Goal: Task Accomplishment & Management: Manage account settings

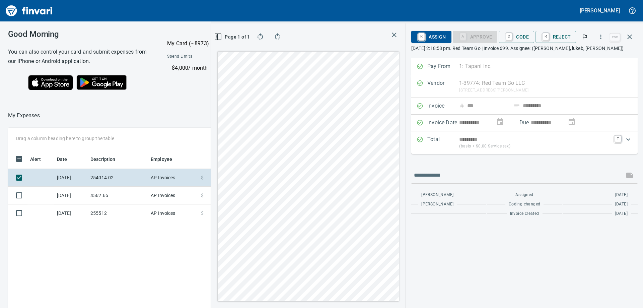
scroll to position [229, 449]
click at [41, 10] on img "Finvari" at bounding box center [29, 11] width 50 height 16
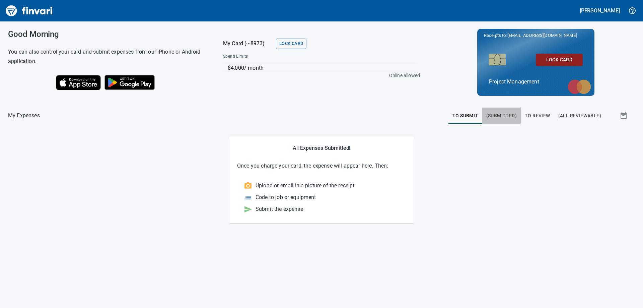
click at [508, 117] on span "(Submitted)" at bounding box center [501, 115] width 30 height 8
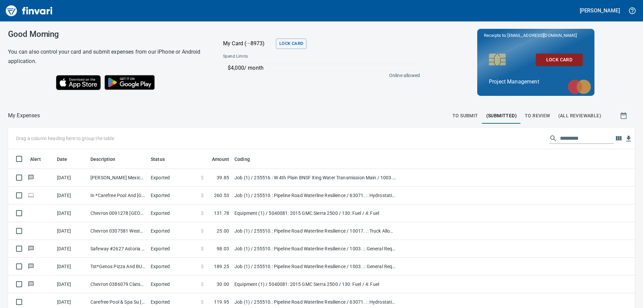
scroll to position [229, 612]
click at [534, 117] on span "To Review" at bounding box center [537, 115] width 25 height 8
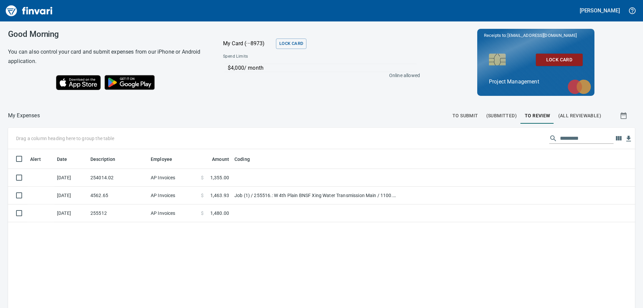
scroll to position [229, 617]
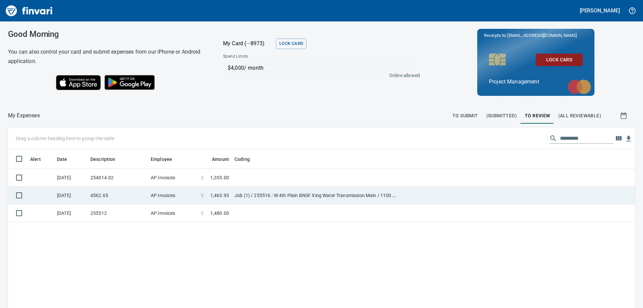
click at [411, 196] on td at bounding box center [517, 195] width 236 height 18
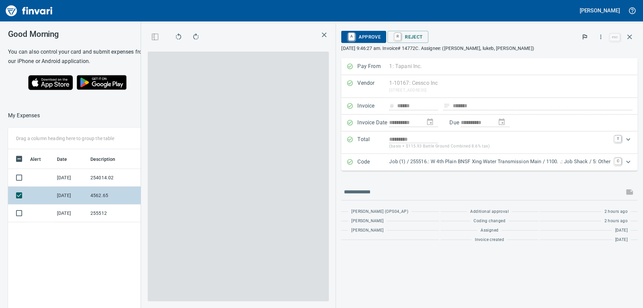
scroll to position [229, 449]
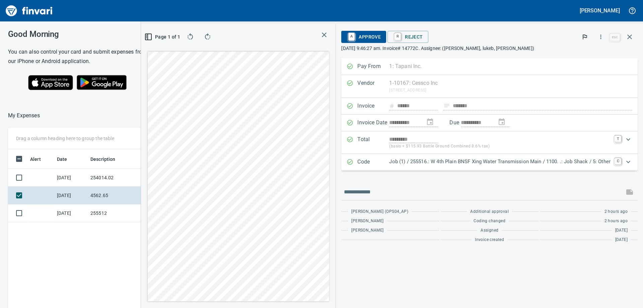
click at [443, 164] on p "Job (1) / 255516.: W 4th Plain BNSF Xing Water Transmission Main / 1100. .: Job…" at bounding box center [499, 162] width 221 height 8
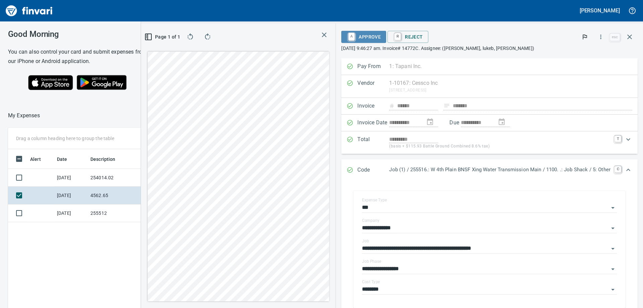
click at [352, 40] on span "A Approve" at bounding box center [364, 36] width 34 height 11
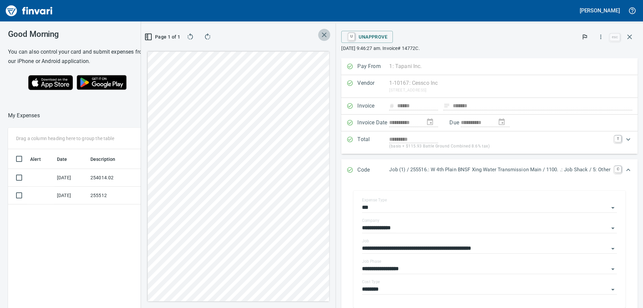
click at [321, 32] on icon "button" at bounding box center [324, 35] width 8 height 8
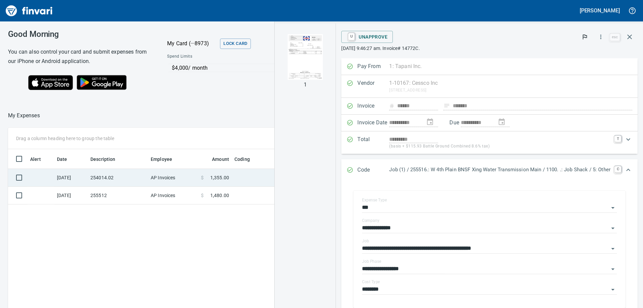
click at [60, 178] on td "[DATE]" at bounding box center [70, 178] width 33 height 18
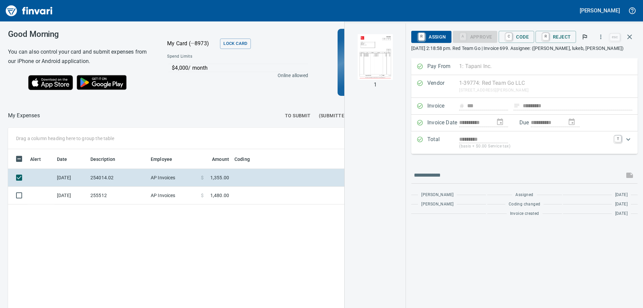
click at [386, 235] on div "1" at bounding box center [375, 165] width 61 height 284
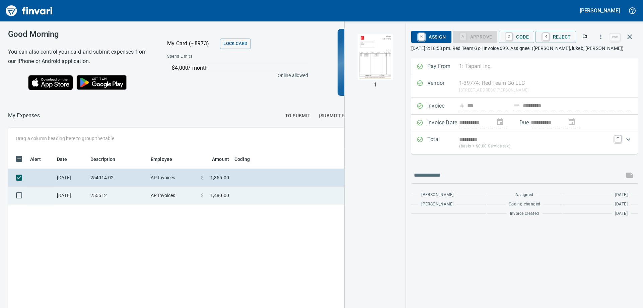
click at [275, 191] on td at bounding box center [315, 195] width 167 height 18
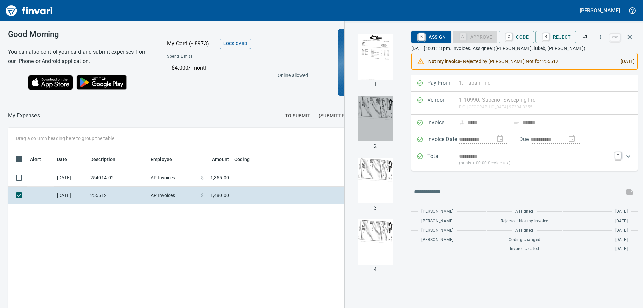
click at [380, 116] on img "button" at bounding box center [375, 119] width 35 height 46
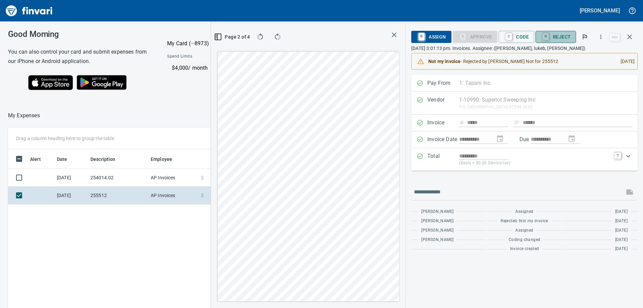
click at [561, 35] on span "R Reject" at bounding box center [556, 36] width 30 height 11
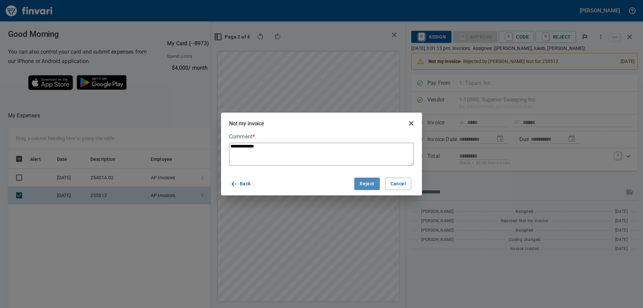
click at [370, 184] on span "Reject" at bounding box center [367, 183] width 14 height 8
type textarea "*"
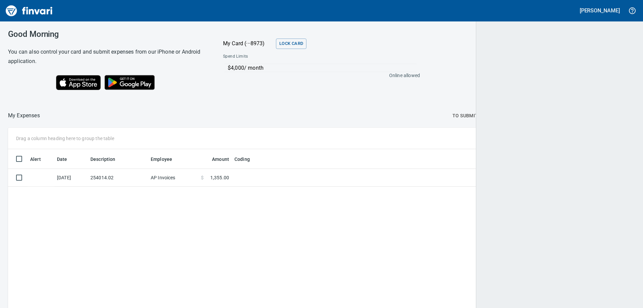
scroll to position [229, 617]
